Goal: Contribute content: Add original content to the website for others to see

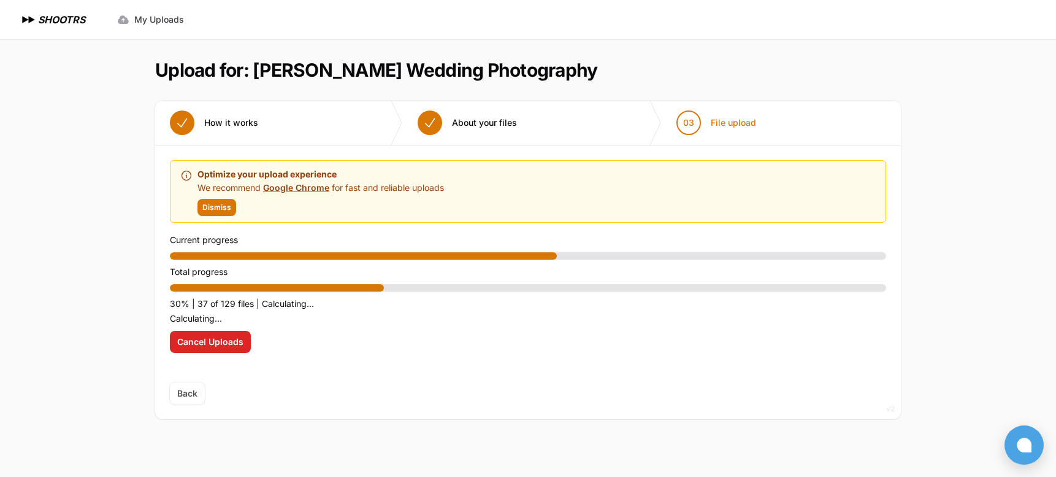
click at [183, 396] on span "Back" at bounding box center [187, 393] width 35 height 22
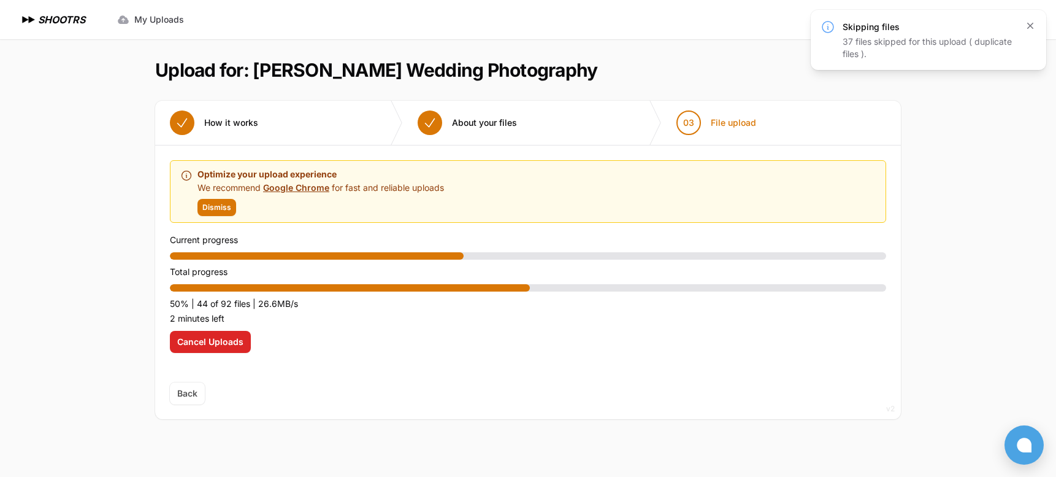
click at [1032, 28] on icon "button" at bounding box center [1030, 26] width 6 height 6
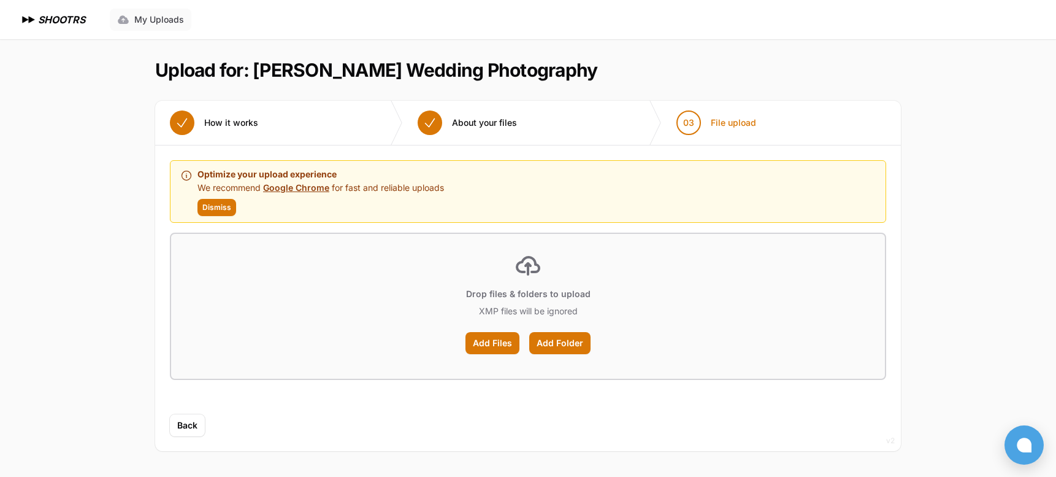
click at [150, 17] on span "My Uploads" at bounding box center [159, 19] width 50 height 12
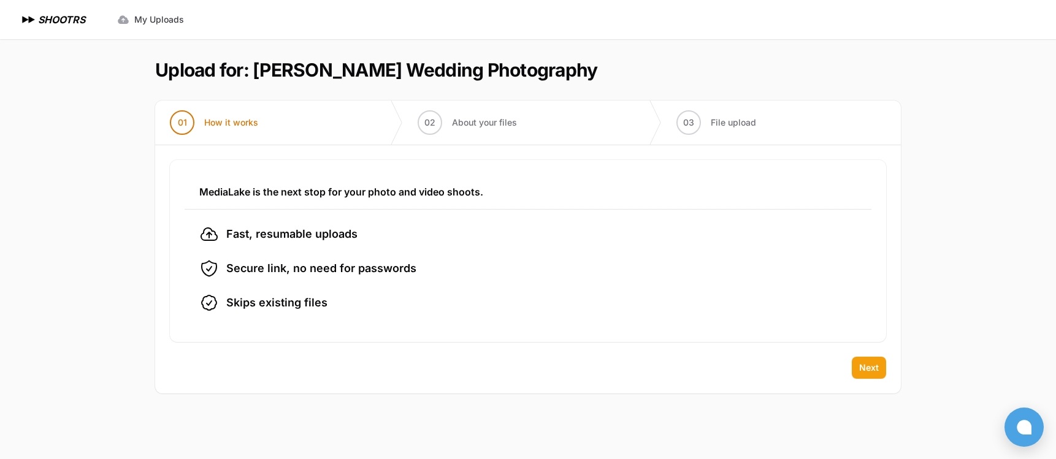
click at [874, 368] on span "Next" at bounding box center [869, 368] width 20 height 12
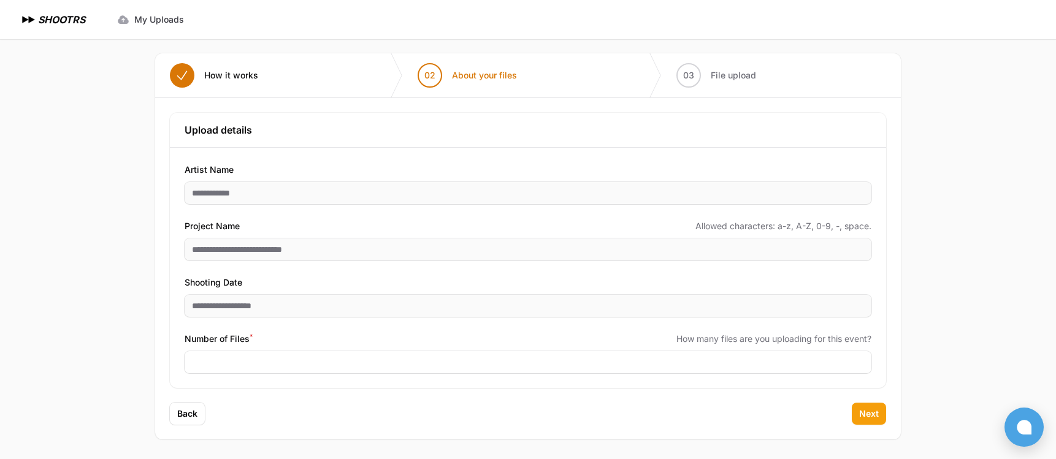
click at [874, 418] on span "Next" at bounding box center [869, 414] width 20 height 12
